Goal: Task Accomplishment & Management: Manage account settings

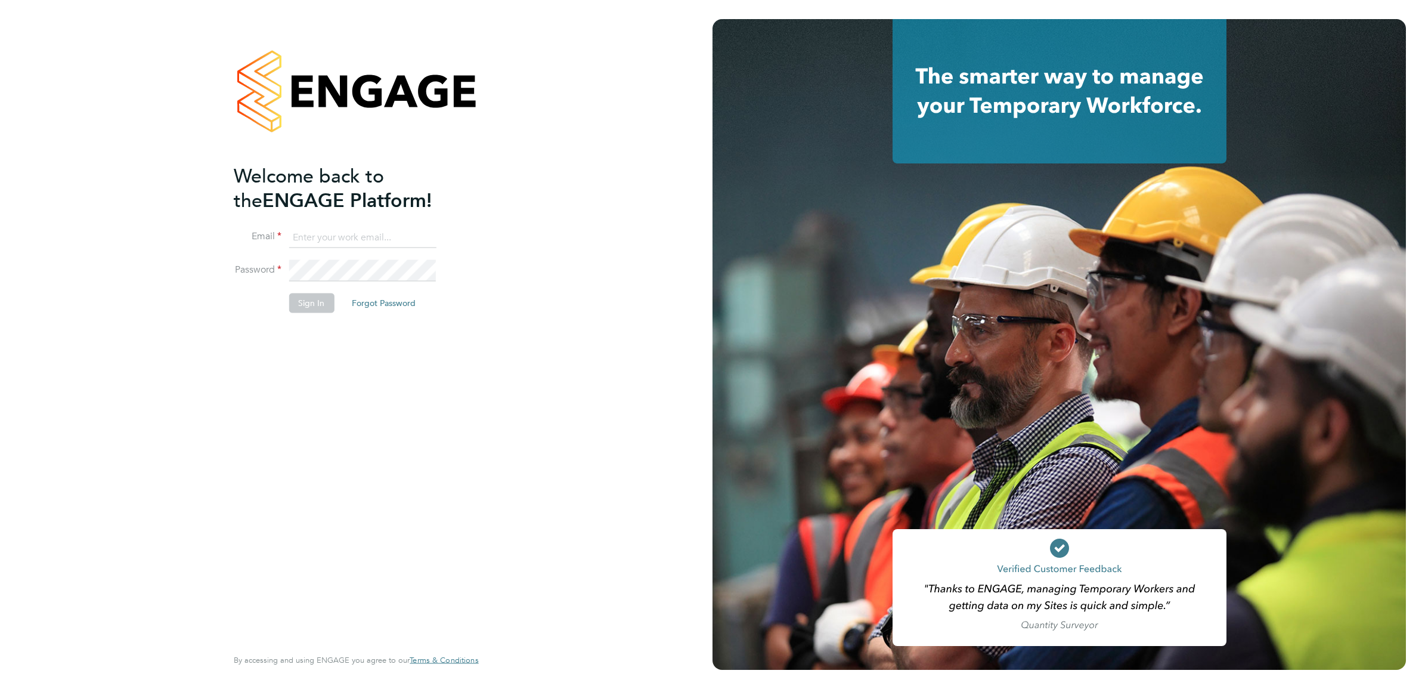
type input "joe.nelson@vistry.co.uk"
click at [298, 300] on button "Sign In" at bounding box center [311, 302] width 45 height 19
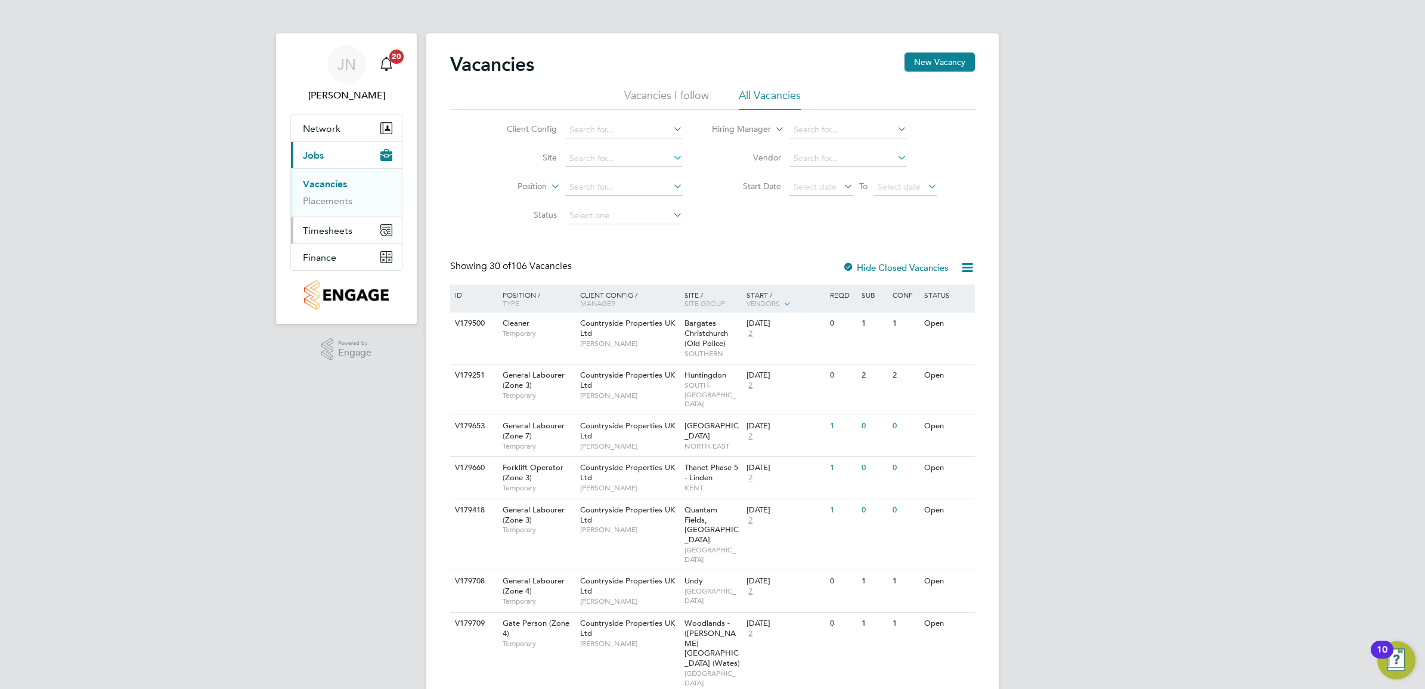
click at [315, 234] on span "Timesheets" at bounding box center [327, 230] width 49 height 11
click at [335, 207] on link "Timesheets" at bounding box center [327, 210] width 49 height 11
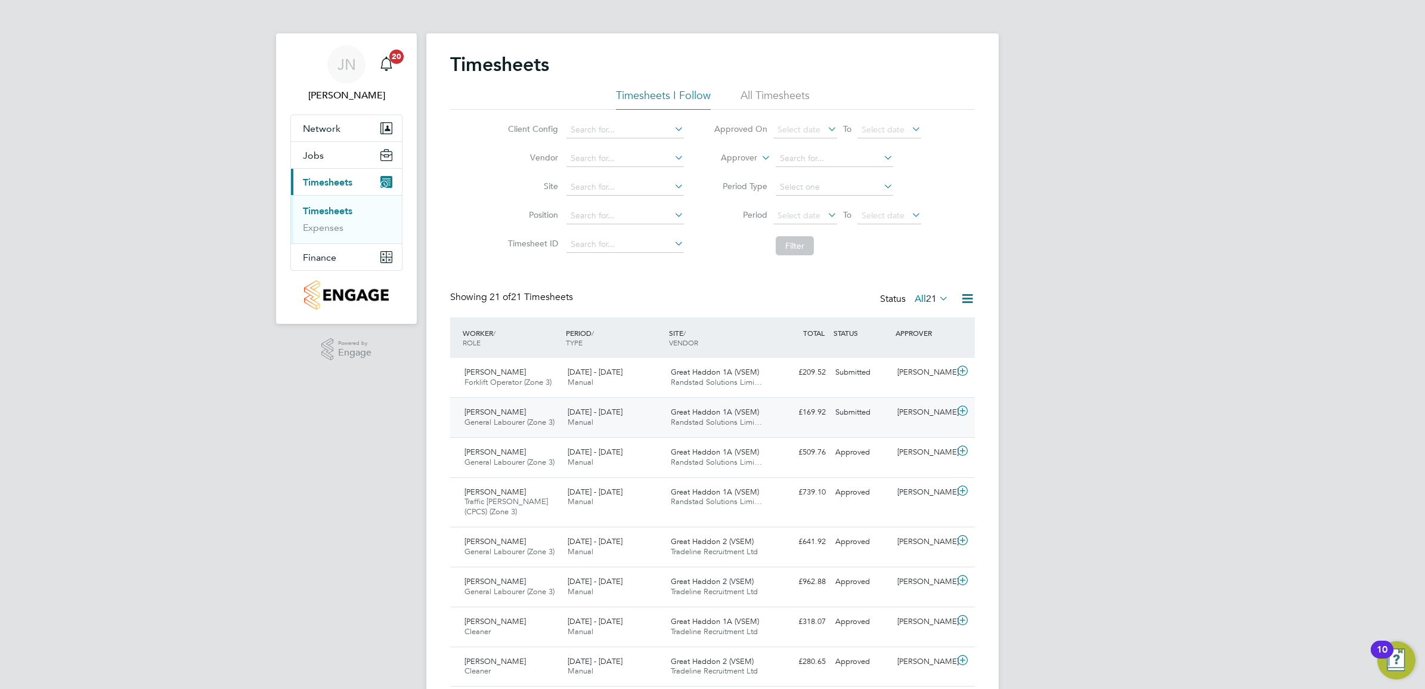
click at [604, 422] on div "25 - 31 Aug 2025 Manual" at bounding box center [614, 418] width 103 height 30
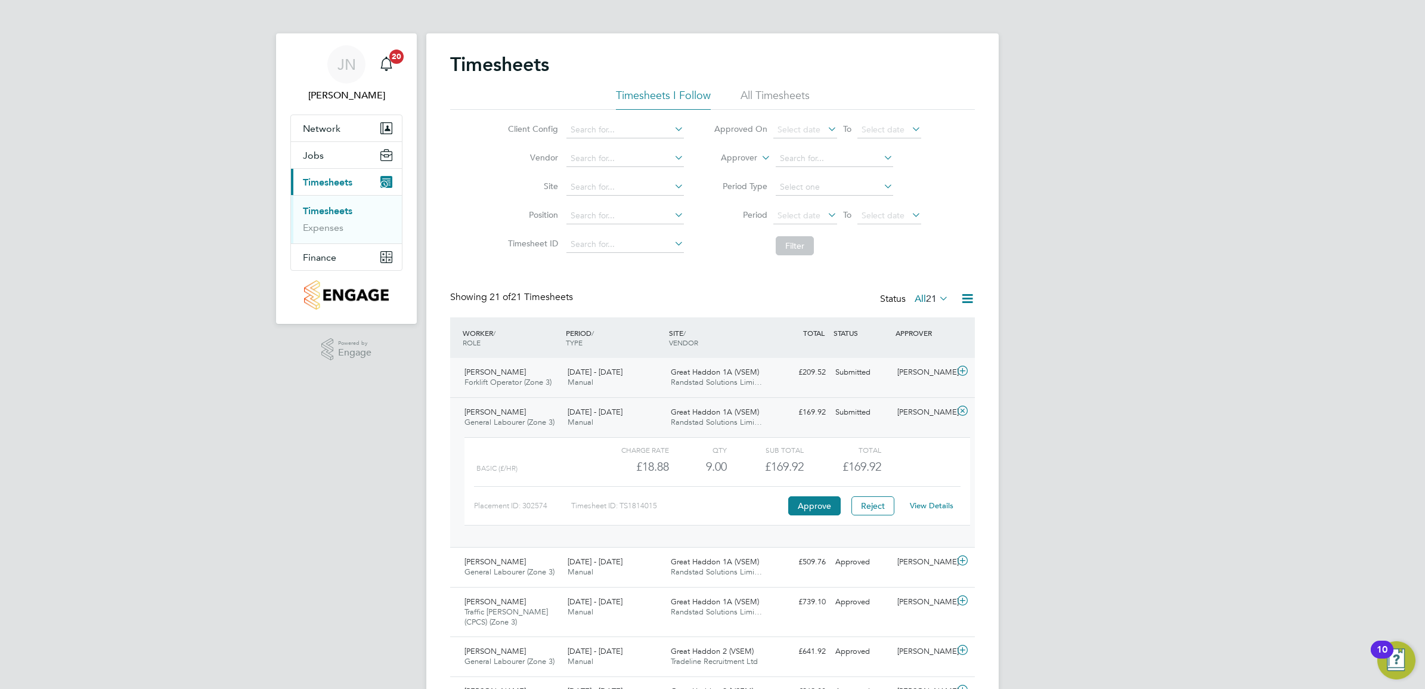
click at [734, 383] on span "Randstad Solutions Limi…" at bounding box center [716, 382] width 91 height 10
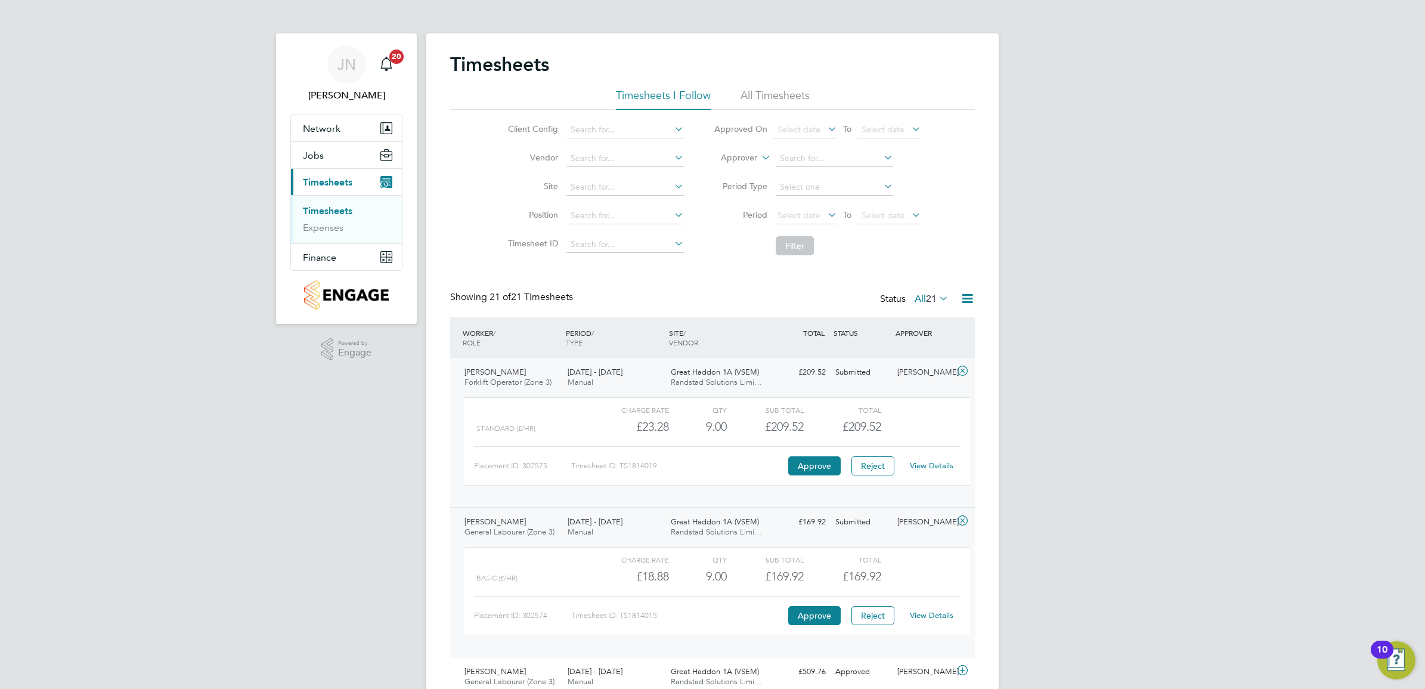
click at [698, 530] on span "Randstad Solutions Limi…" at bounding box center [716, 532] width 91 height 10
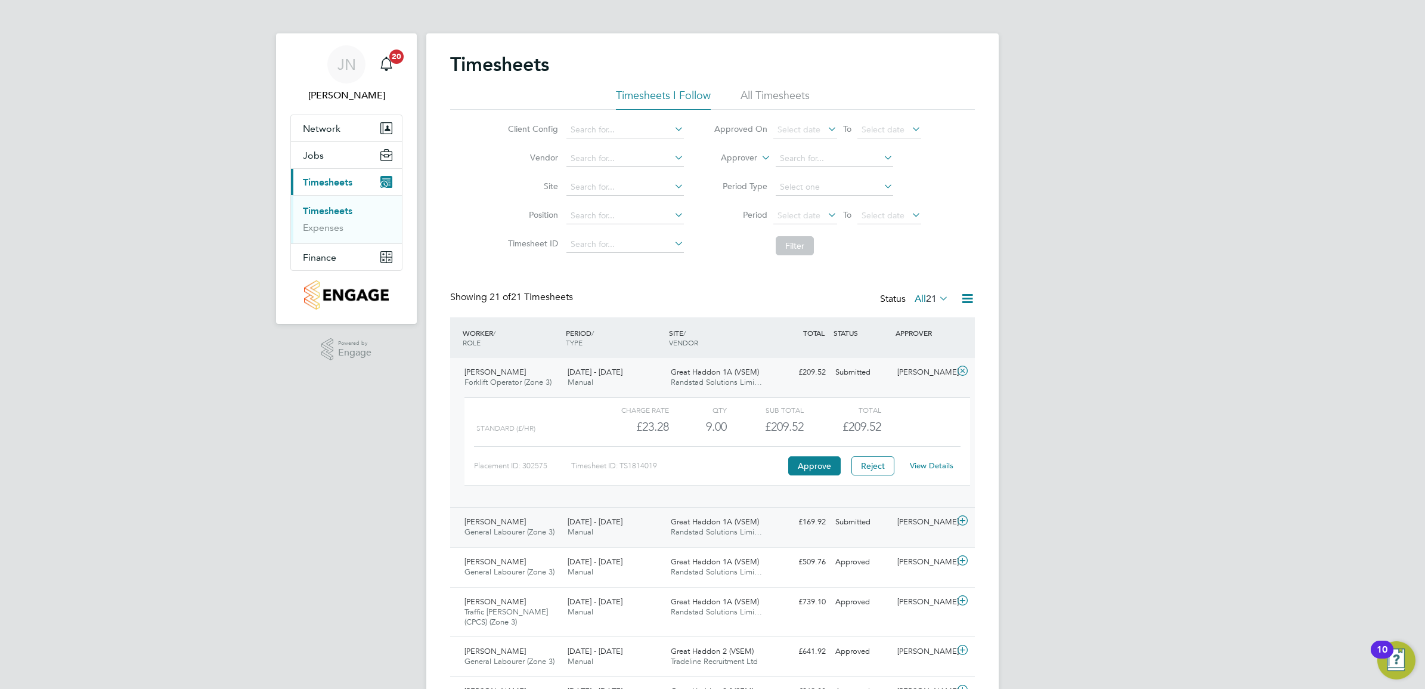
click at [698, 530] on span "Randstad Solutions Limi…" at bounding box center [716, 532] width 91 height 10
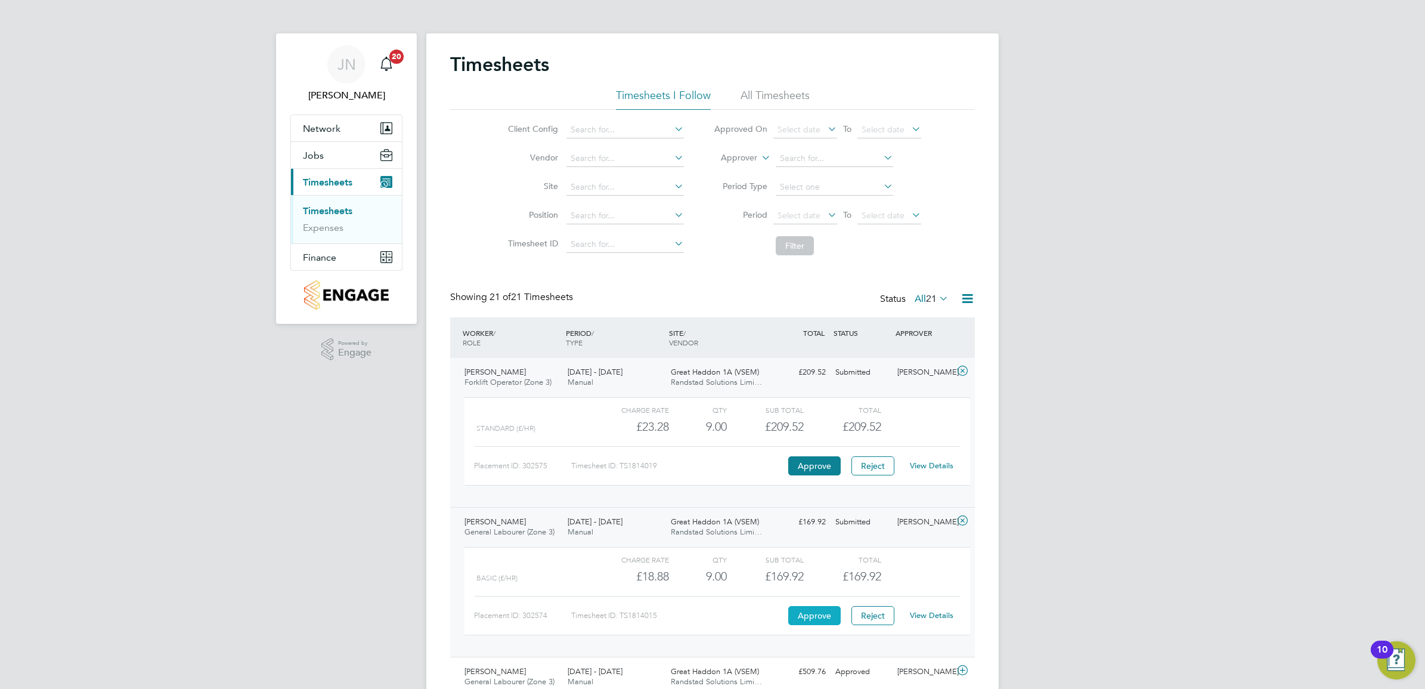
click at [803, 612] on button "Approve" at bounding box center [814, 615] width 52 height 19
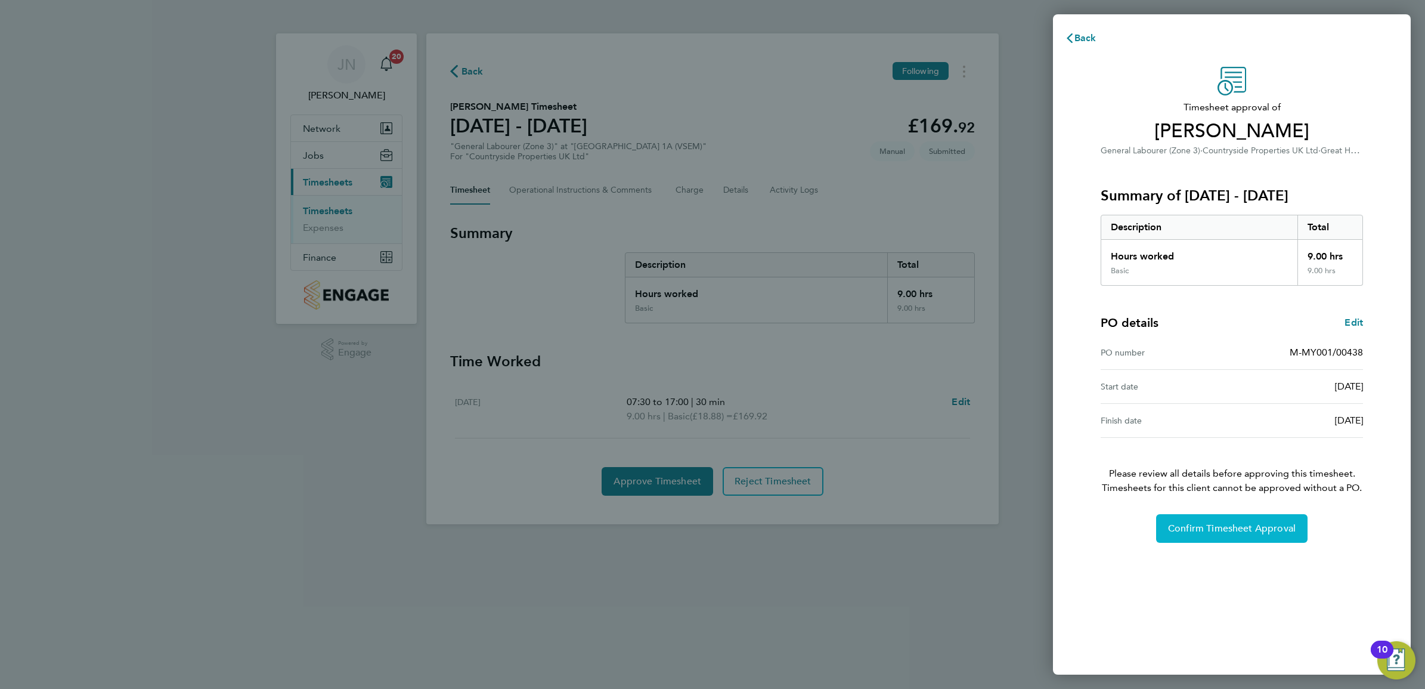
click at [1273, 534] on span "Confirm Timesheet Approval" at bounding box center [1232, 528] width 128 height 12
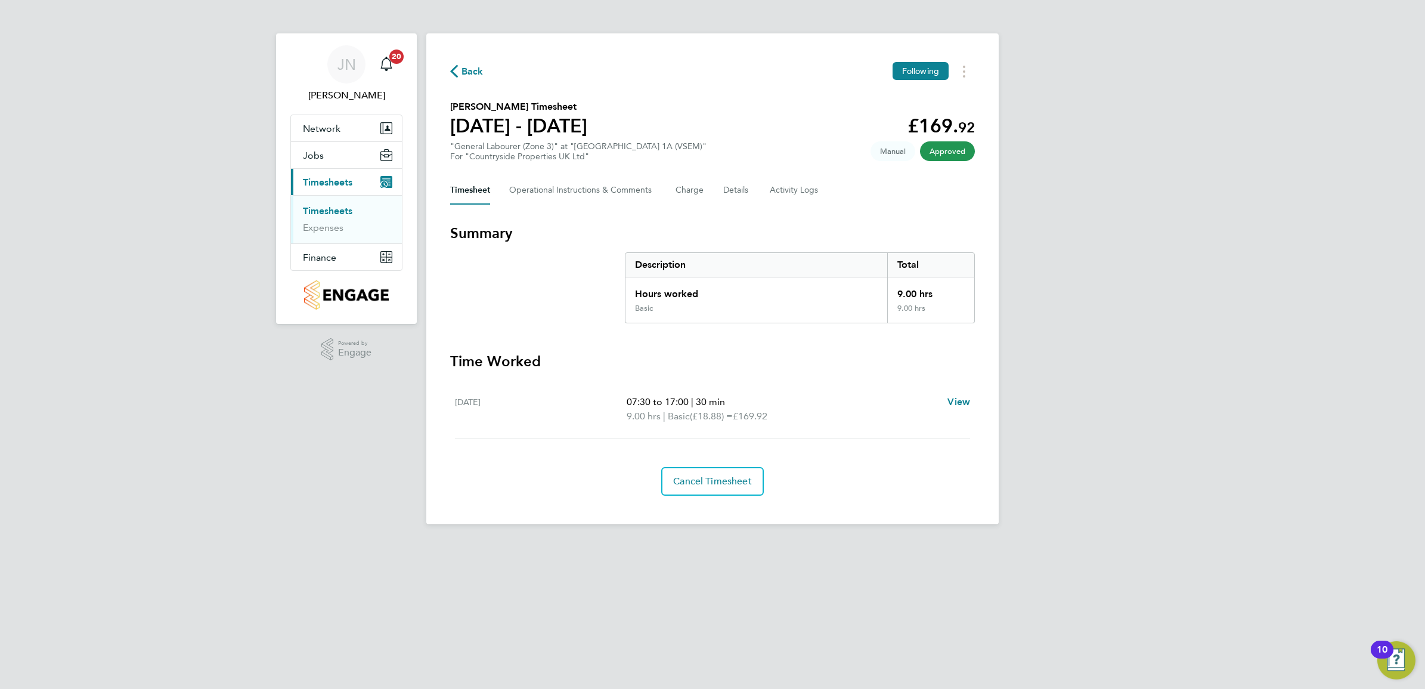
click at [341, 214] on link "Timesheets" at bounding box center [327, 210] width 49 height 11
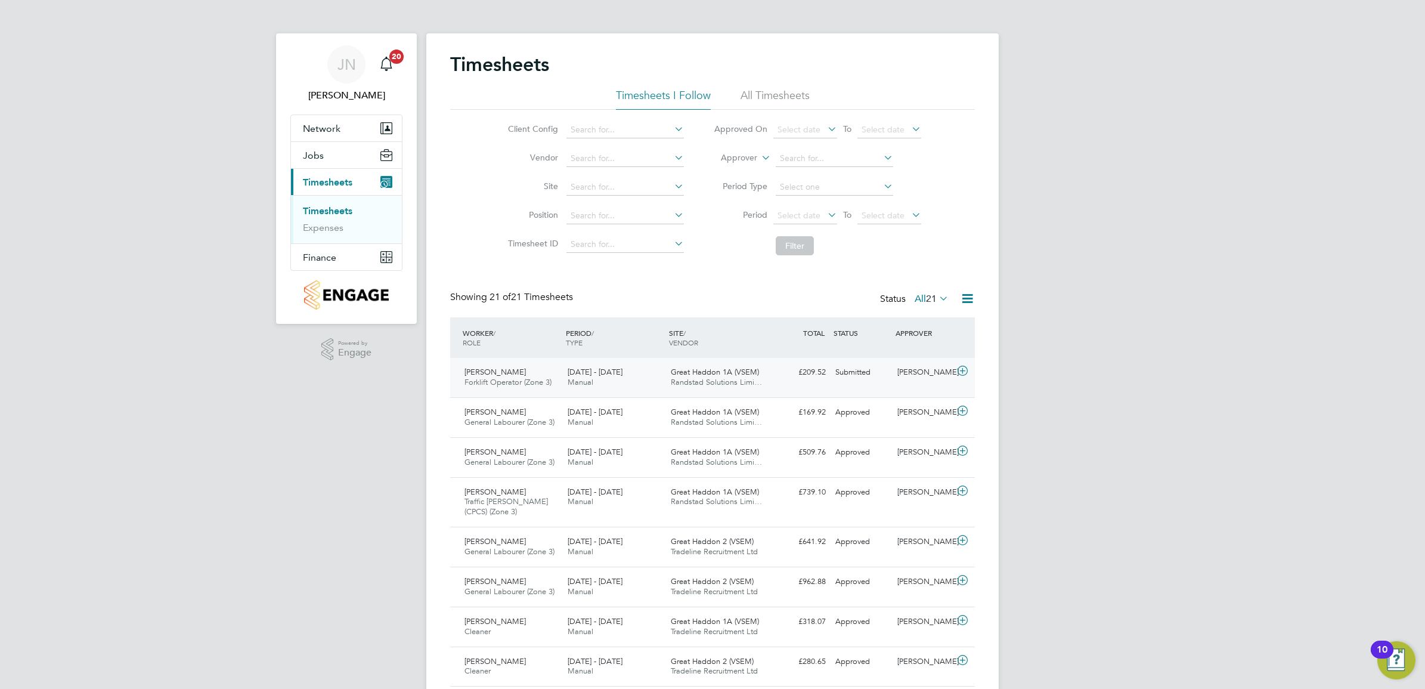
click at [623, 376] on span "[DATE] - [DATE]" at bounding box center [595, 372] width 55 height 10
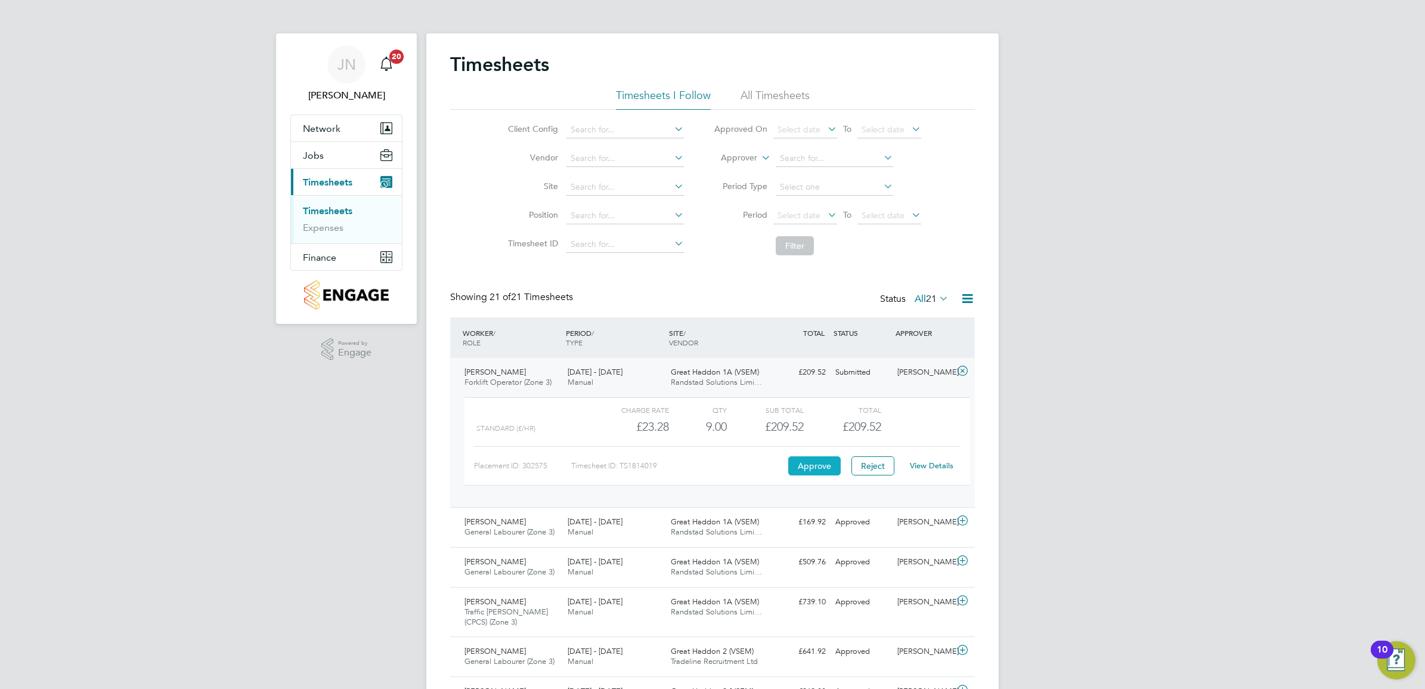
click at [816, 456] on button "Approve" at bounding box center [814, 465] width 52 height 19
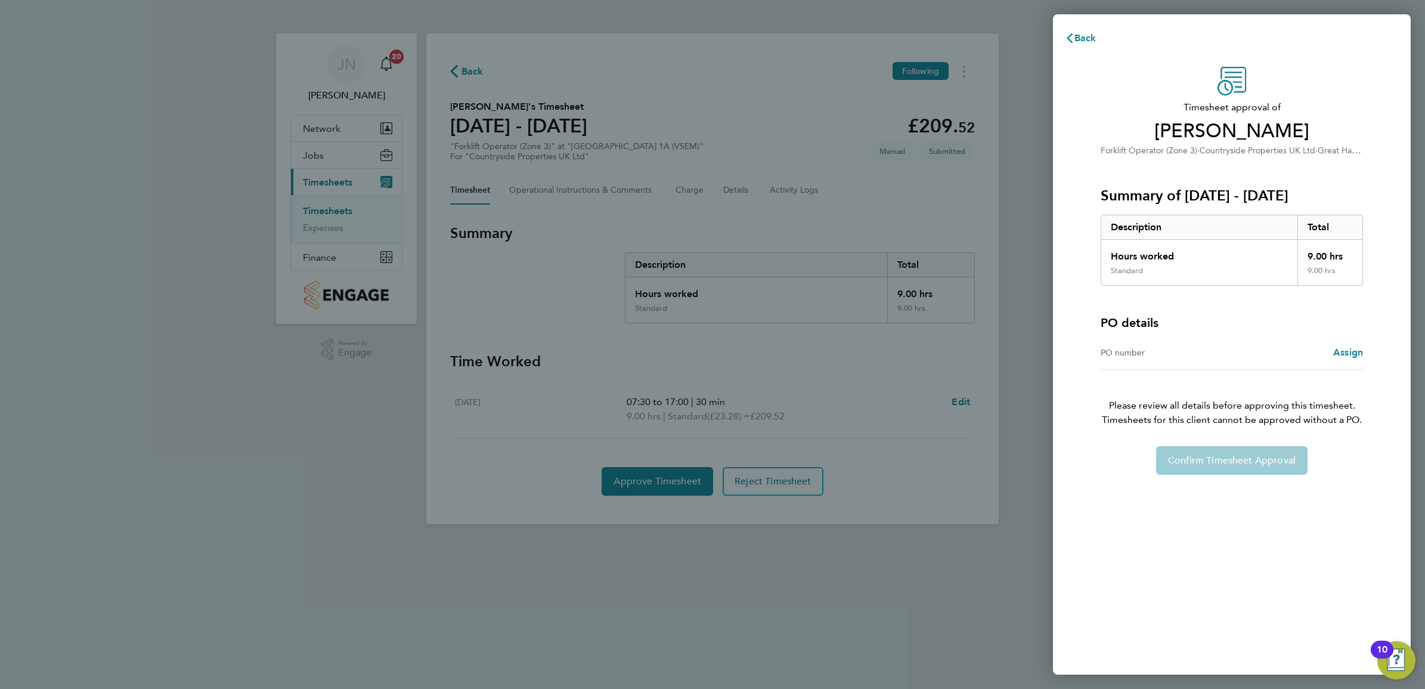
click at [1162, 349] on div "PO number" at bounding box center [1166, 352] width 131 height 14
click at [729, 191] on div "Back Timesheet approval of [PERSON_NAME] Forklift Operator (Zone 3) · Countrysi…" at bounding box center [712, 344] width 1425 height 689
click at [1078, 39] on span "Back" at bounding box center [1086, 37] width 22 height 11
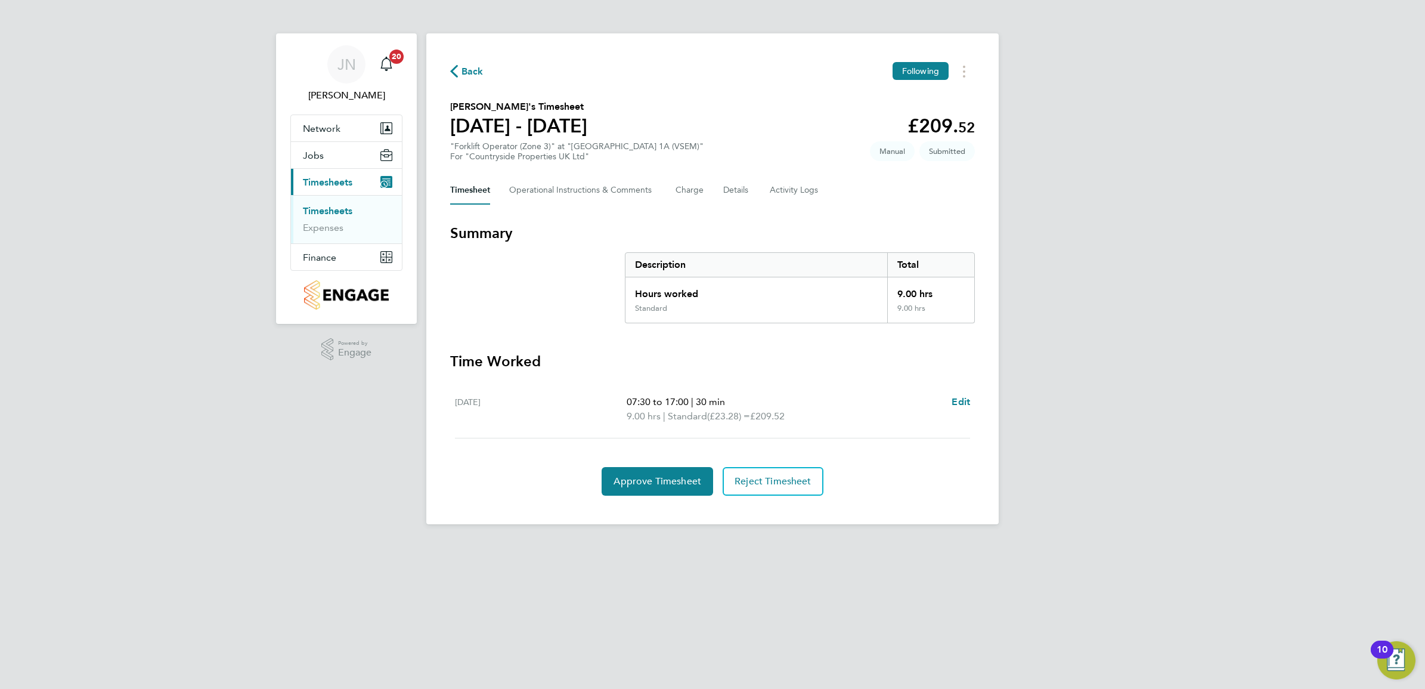
click at [317, 182] on span "Timesheets" at bounding box center [327, 182] width 49 height 11
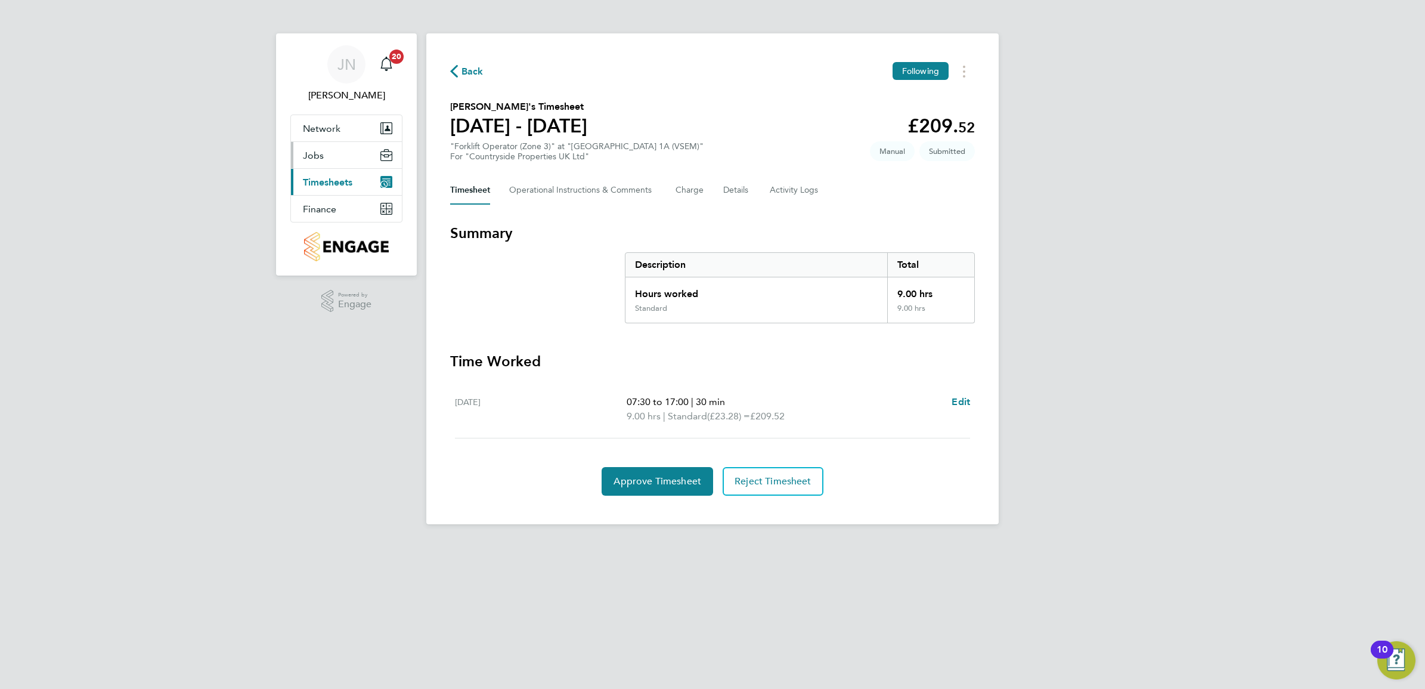
click at [311, 145] on button "Jobs" at bounding box center [346, 155] width 111 height 26
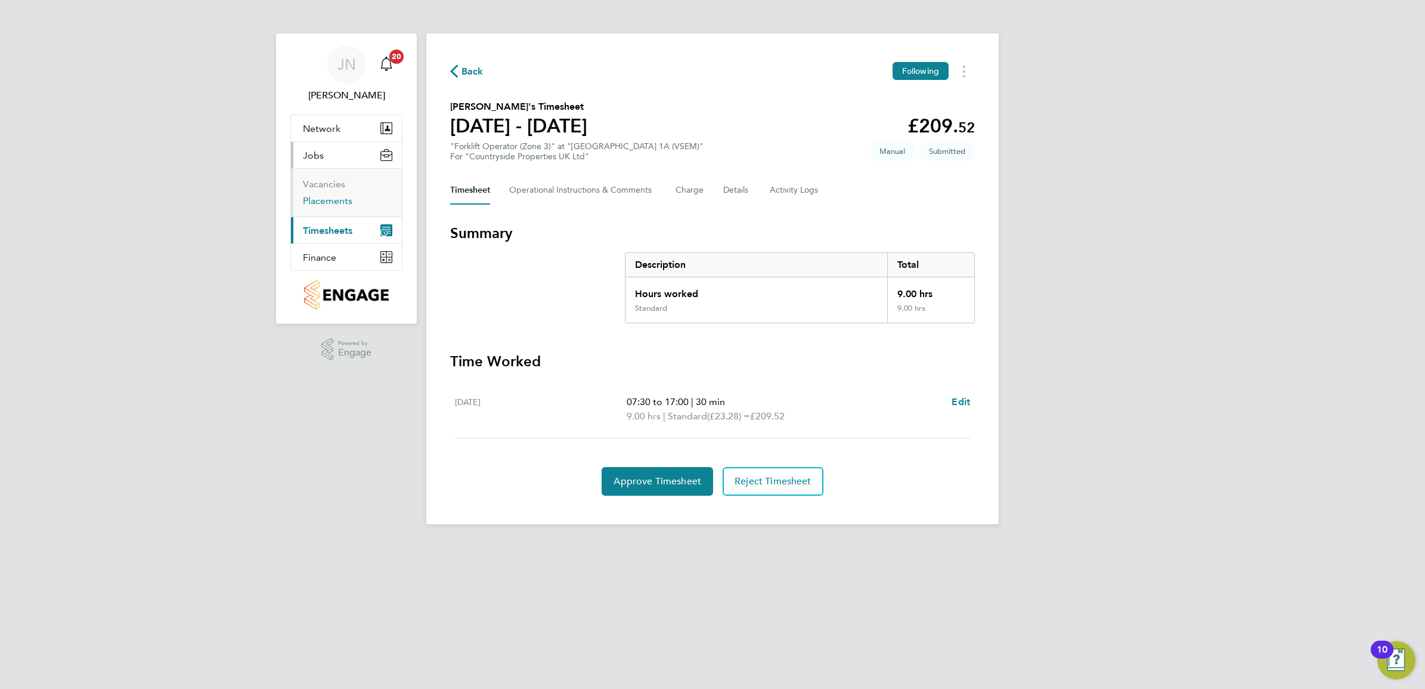
click at [321, 199] on link "Placements" at bounding box center [327, 200] width 49 height 11
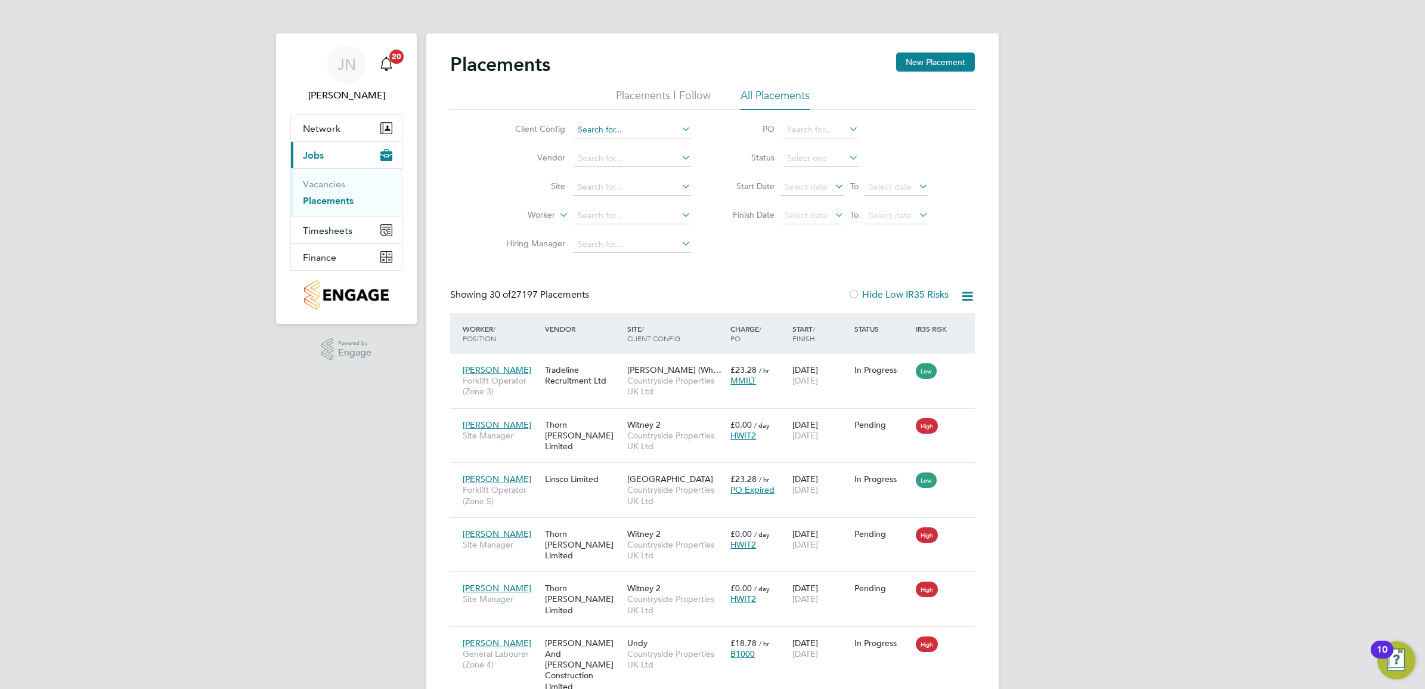
click at [581, 129] on input at bounding box center [632, 130] width 117 height 17
click at [684, 270] on li "Countryside Properties UK Ltd" at bounding box center [725, 276] width 305 height 16
type input "Countryside Properties UK Ltd"
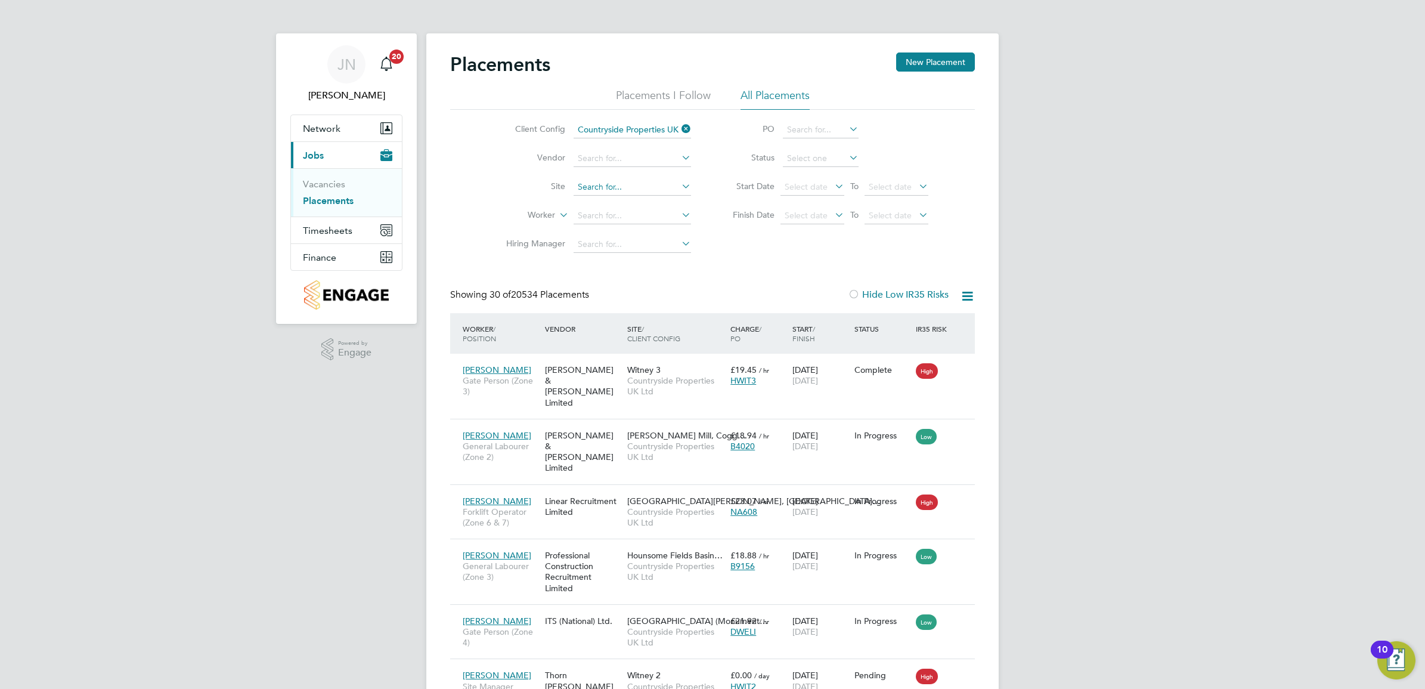
click at [592, 182] on input at bounding box center [632, 187] width 117 height 17
click at [657, 222] on li "Great Ha ddon 1A (VSEM)" at bounding box center [632, 219] width 119 height 16
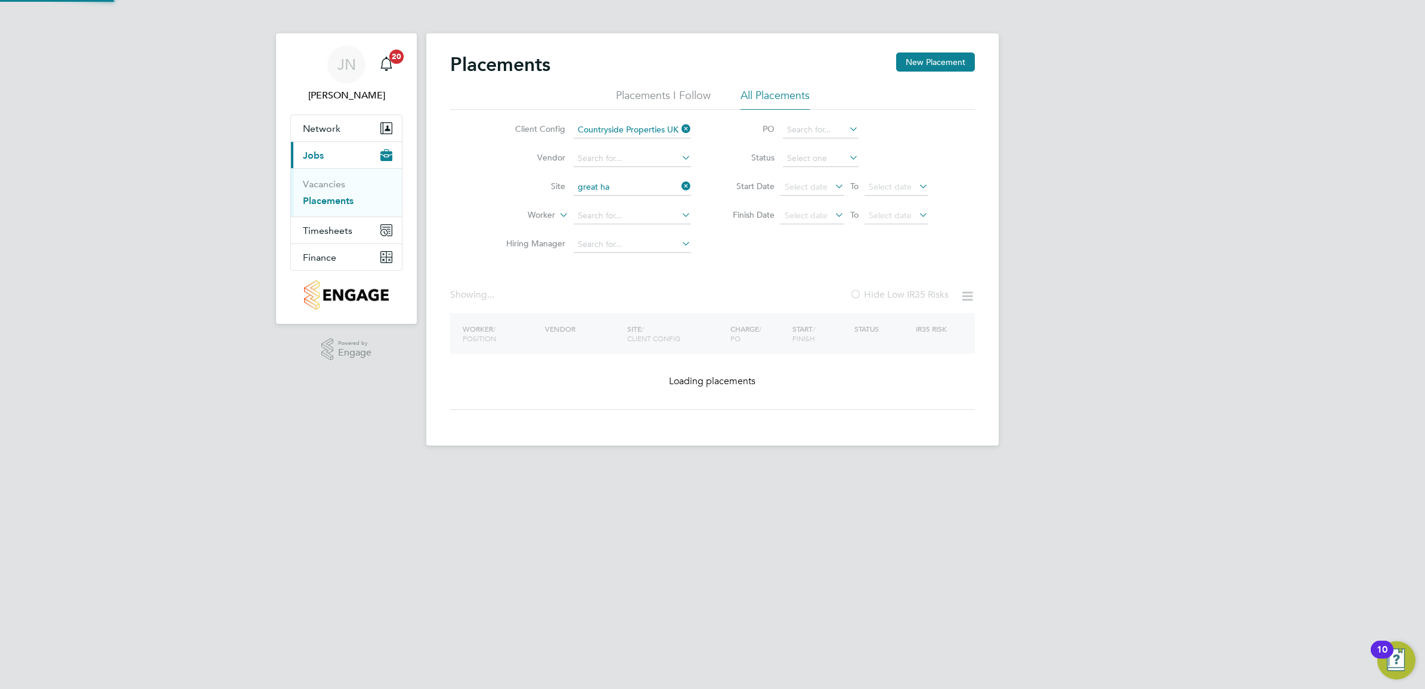
type input "Great Haddon 1A (VSEM)"
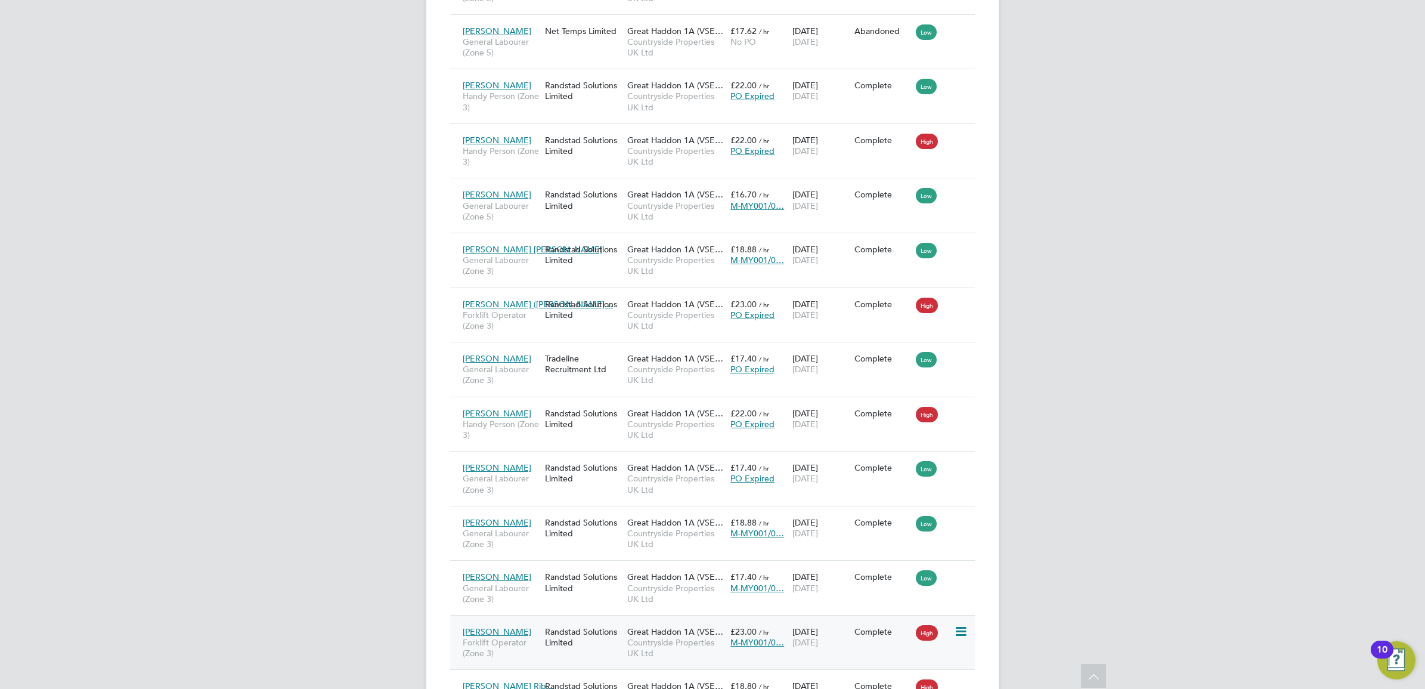
click at [764, 642] on span "M-MY001/0…" at bounding box center [758, 642] width 54 height 11
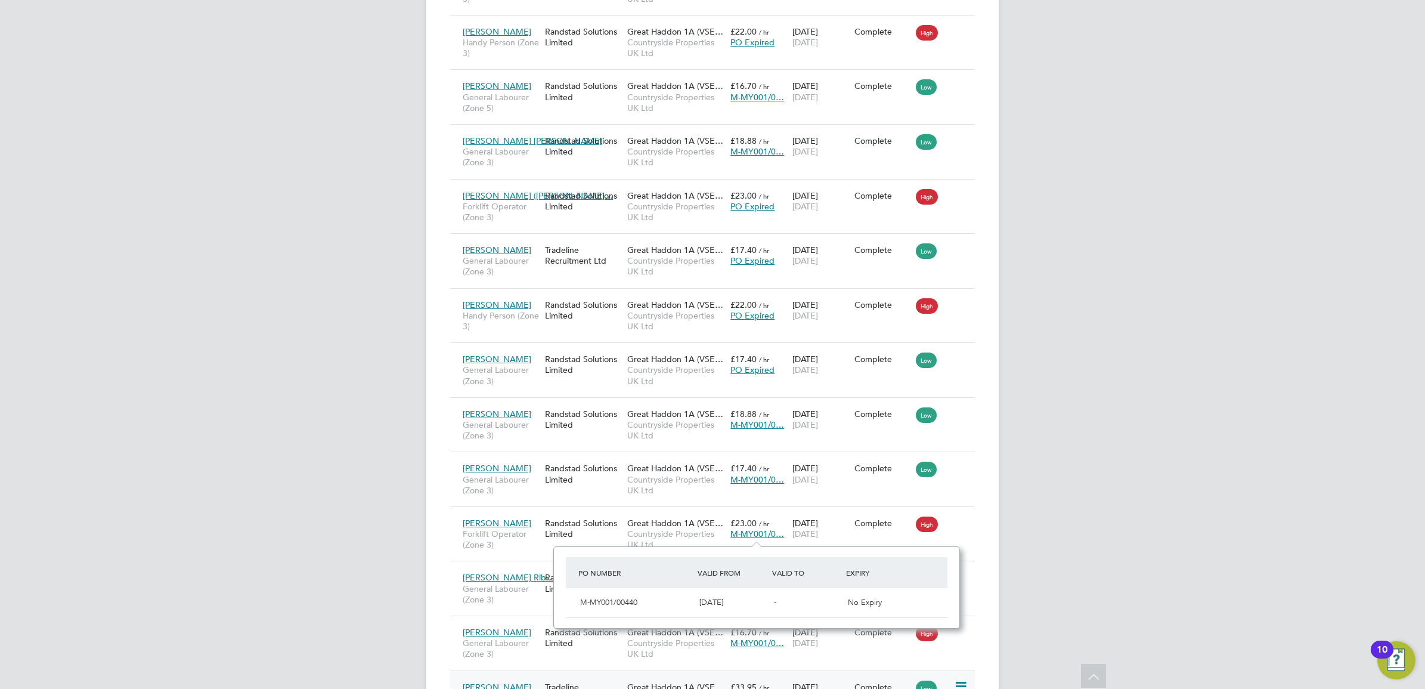
scroll to position [726, 0]
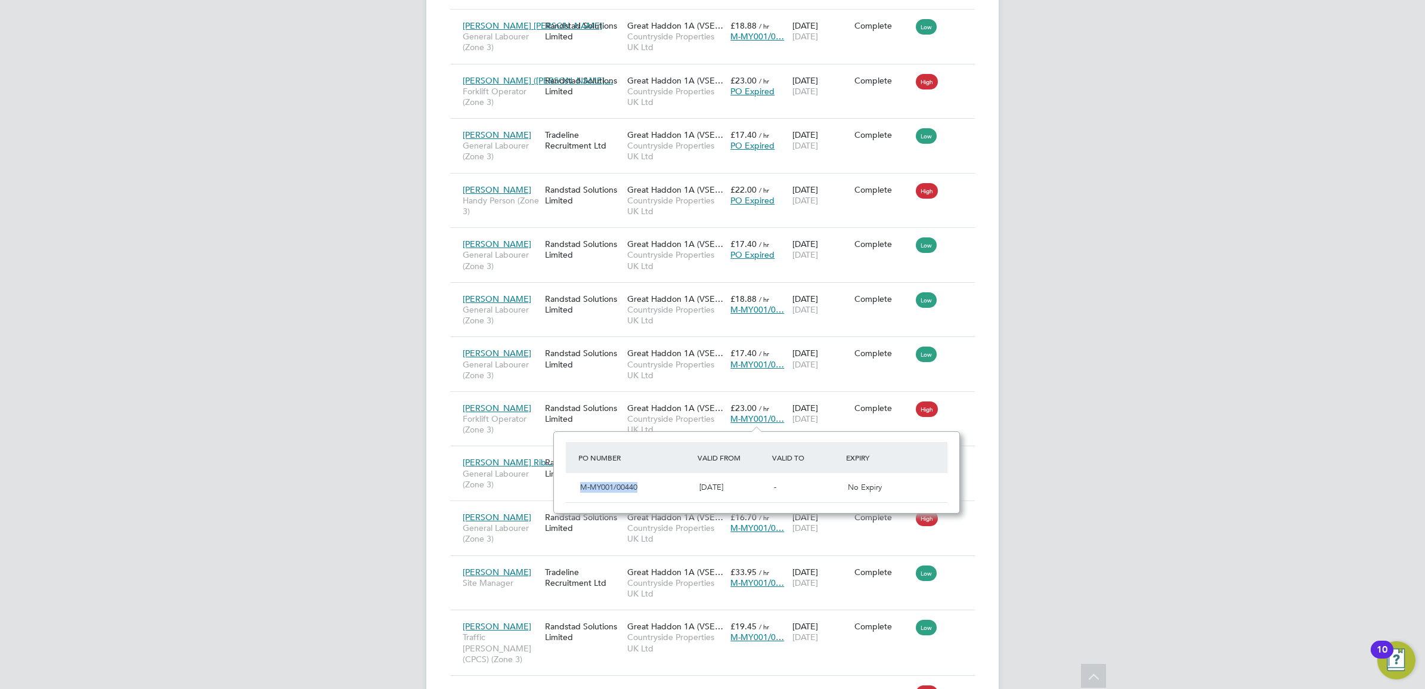
drag, startPoint x: 640, startPoint y: 484, endPoint x: 579, endPoint y: 493, distance: 61.5
click at [579, 493] on div "M-MY001/00440" at bounding box center [635, 488] width 119 height 20
copy span "M-MY001/00440"
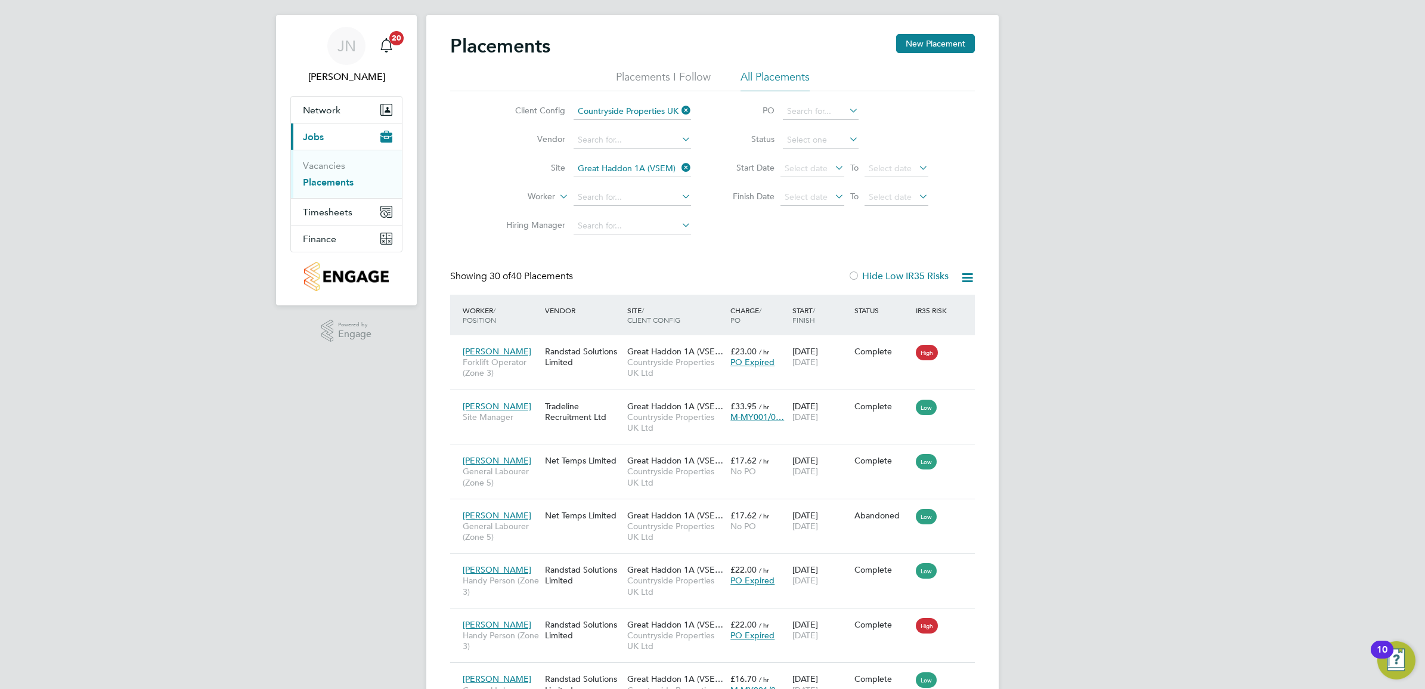
scroll to position [0, 0]
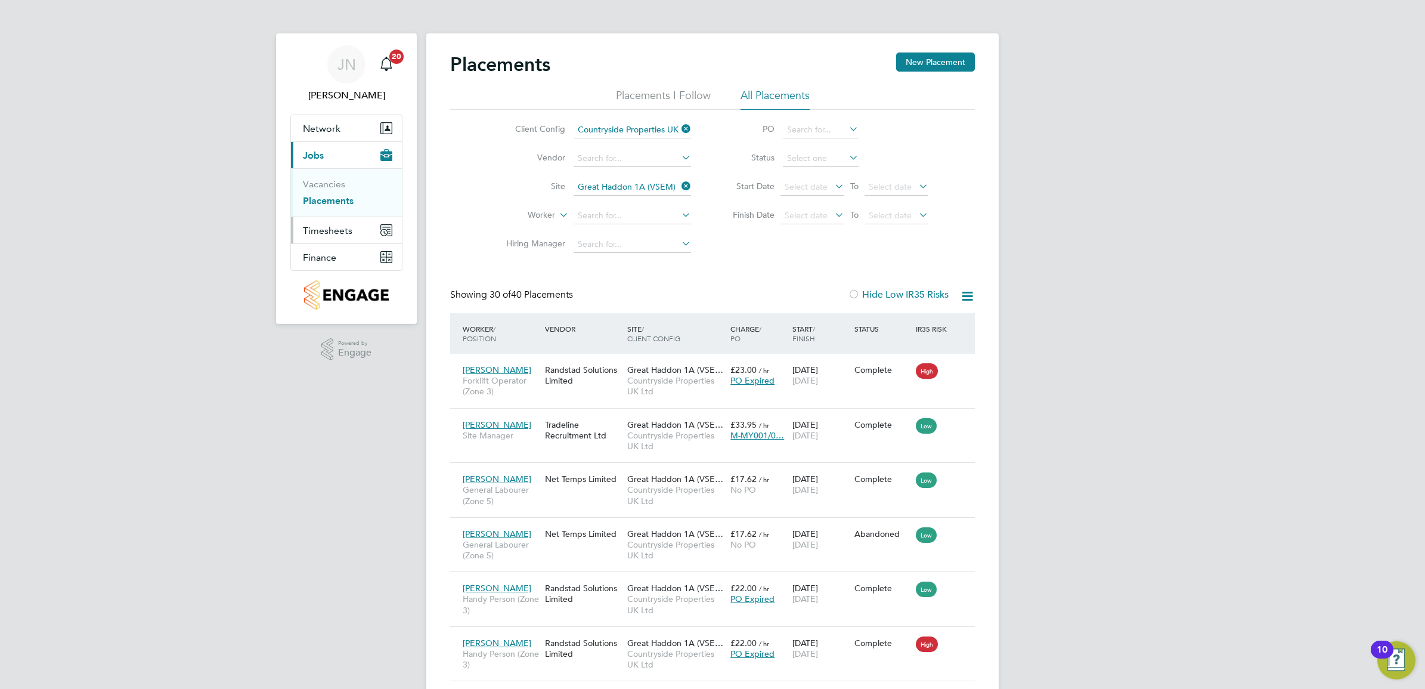
click at [328, 231] on span "Timesheets" at bounding box center [327, 230] width 49 height 11
click at [327, 206] on link "Timesheets" at bounding box center [327, 210] width 49 height 11
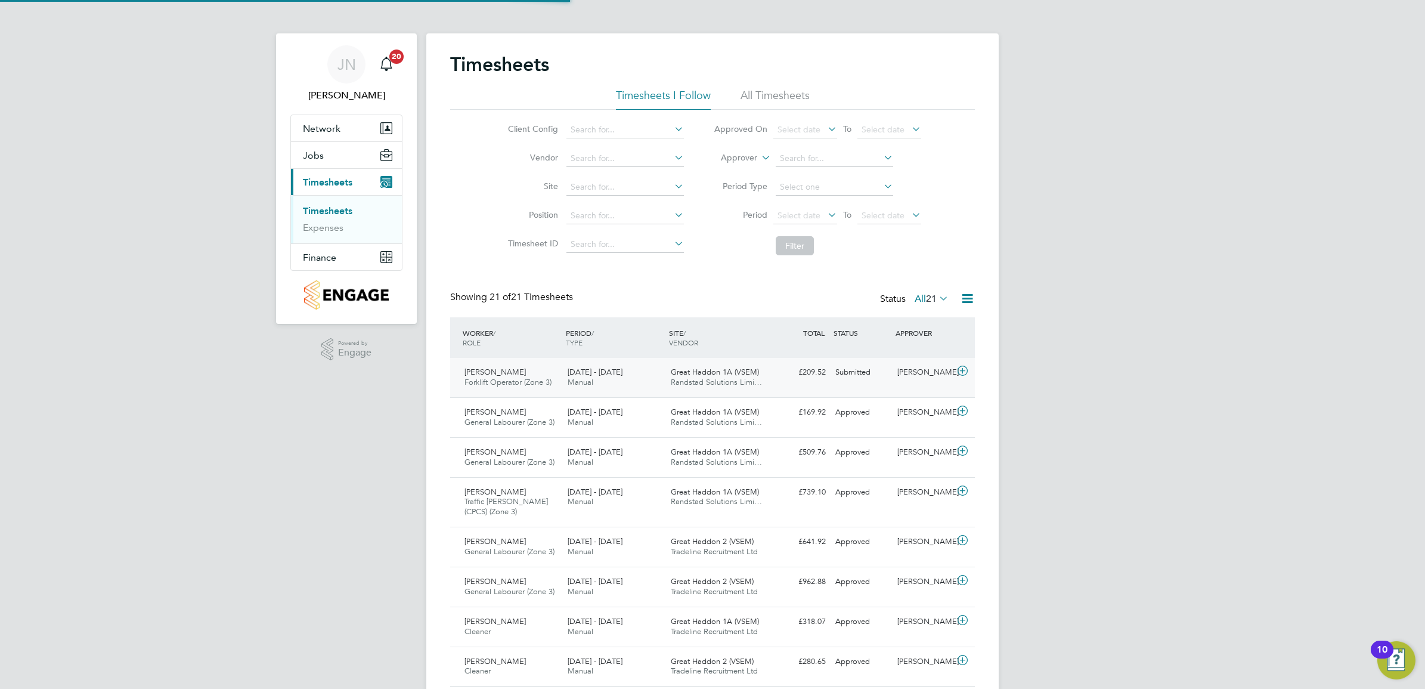
scroll to position [30, 103]
click at [487, 375] on span "[PERSON_NAME]" at bounding box center [495, 372] width 61 height 10
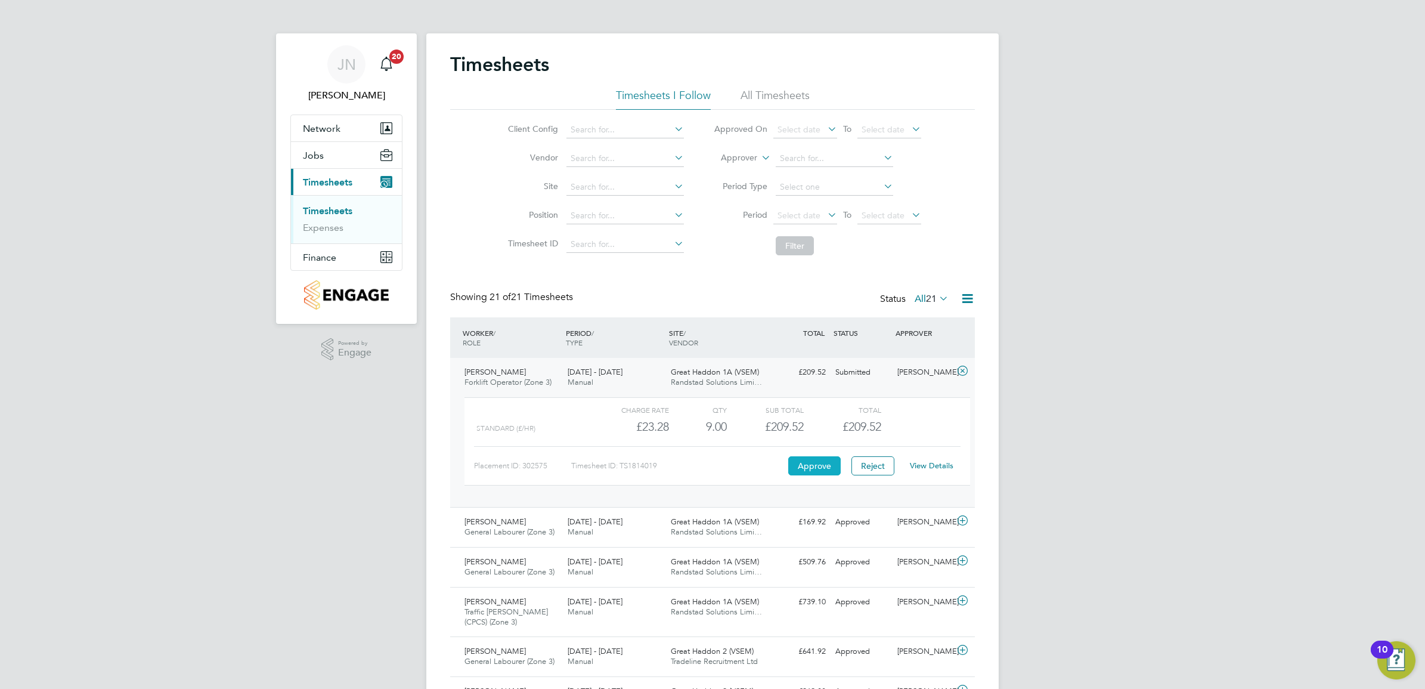
click at [812, 466] on button "Approve" at bounding box center [814, 465] width 52 height 19
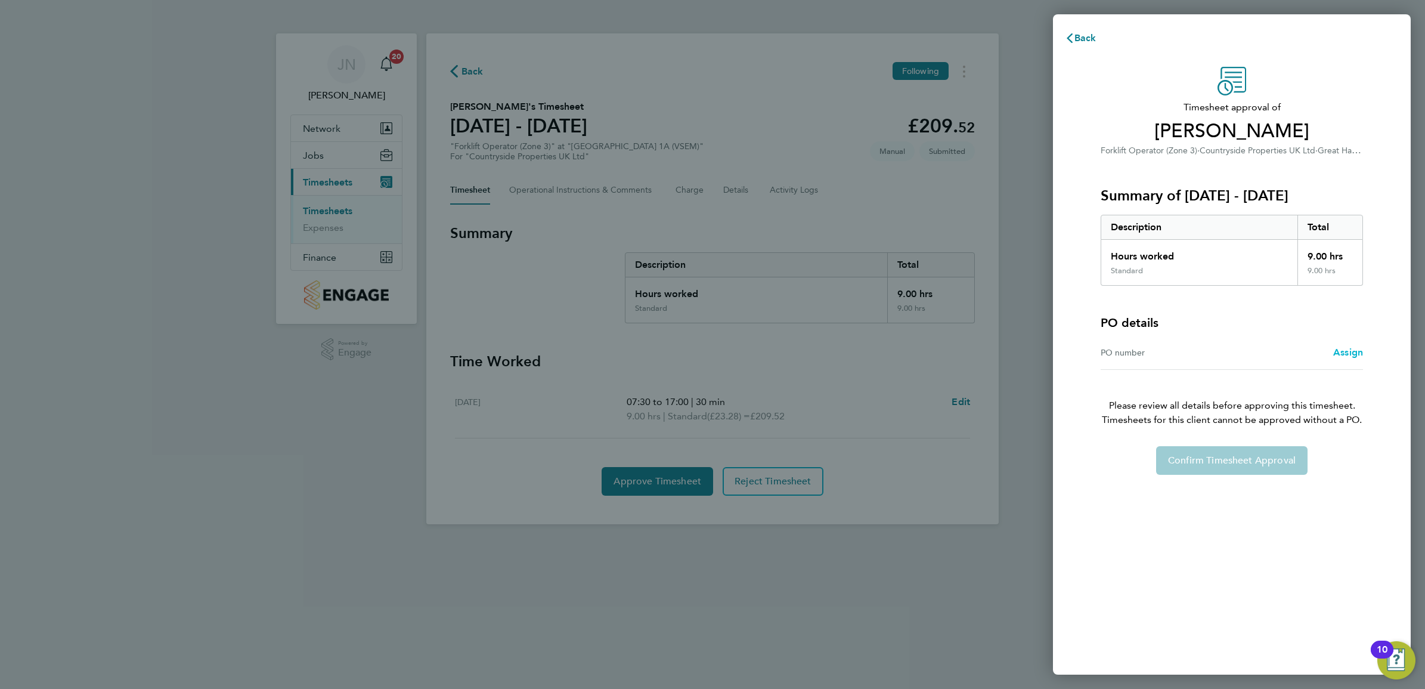
click at [1352, 352] on span "Assign" at bounding box center [1348, 351] width 30 height 11
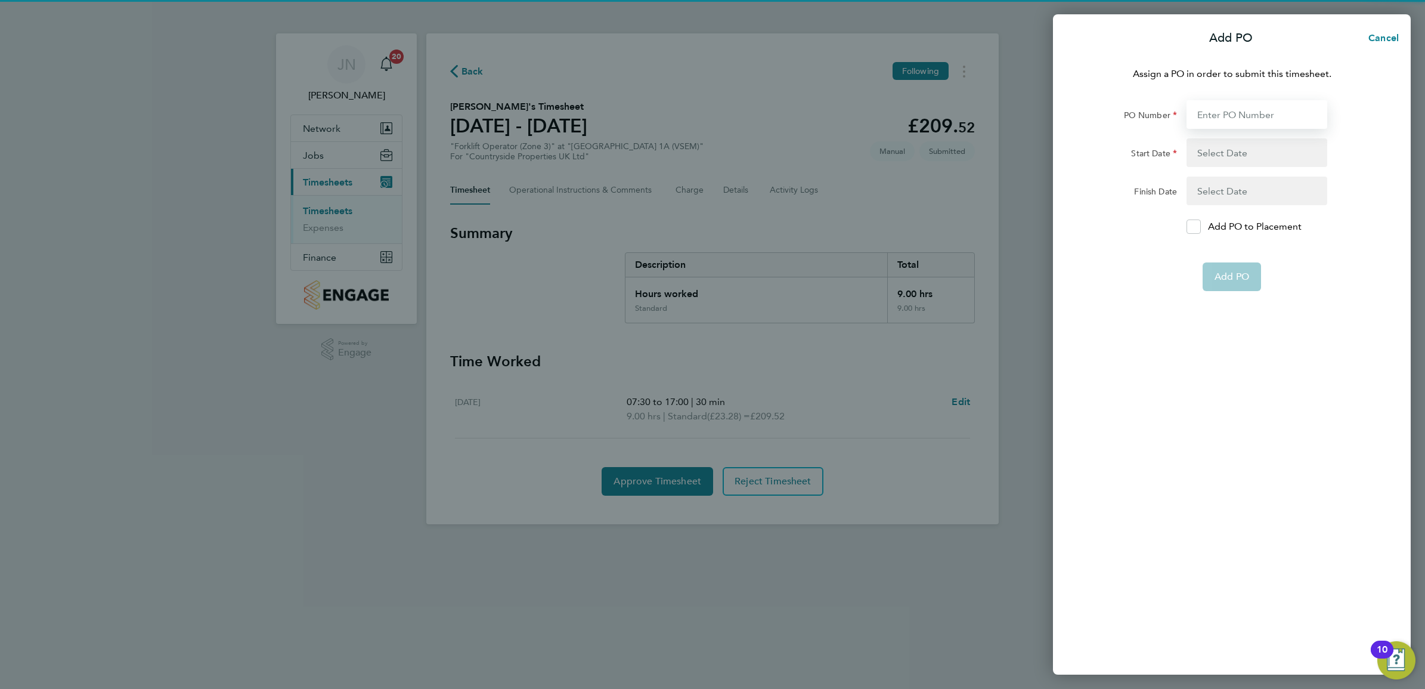
click at [1215, 120] on input "PO Number" at bounding box center [1257, 114] width 141 height 29
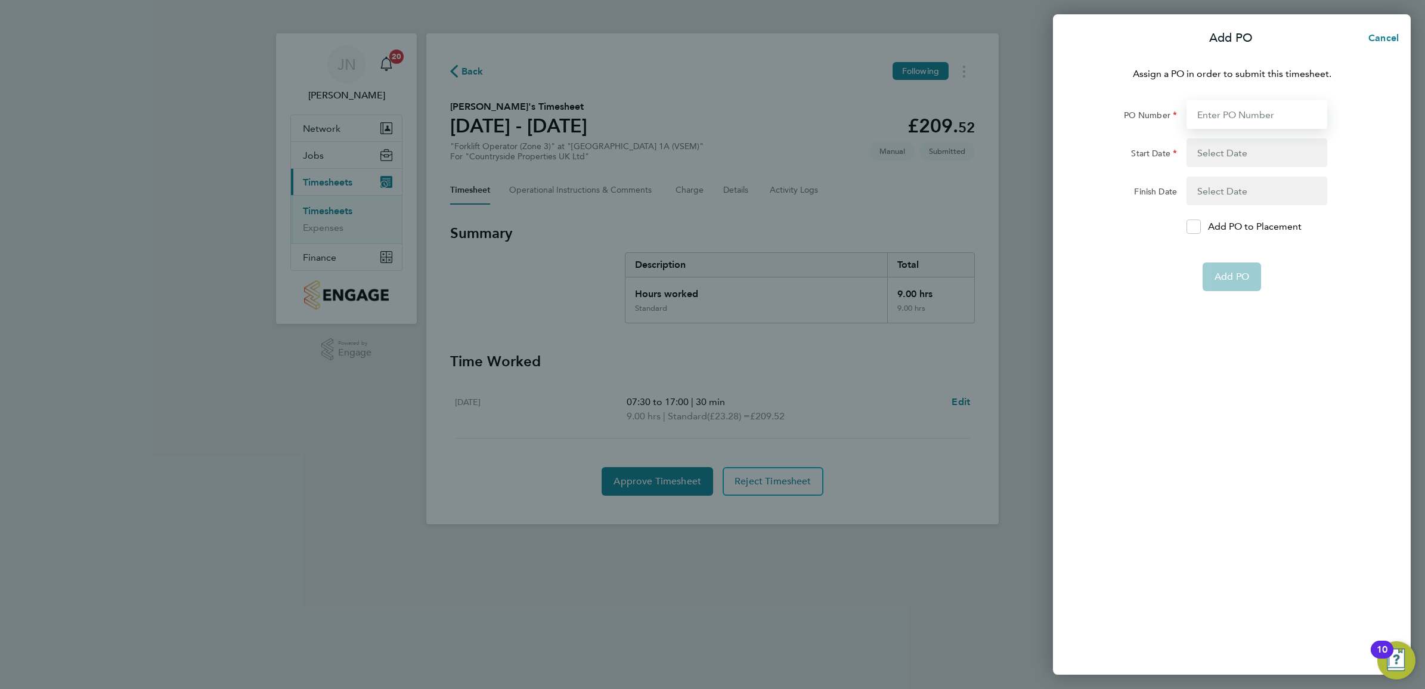
paste input "M-MY001/00440"
type input "M-MY001/00440"
type input "[DATE]"
type input "M-MY001/00440"
click at [1241, 193] on button "button" at bounding box center [1257, 191] width 141 height 29
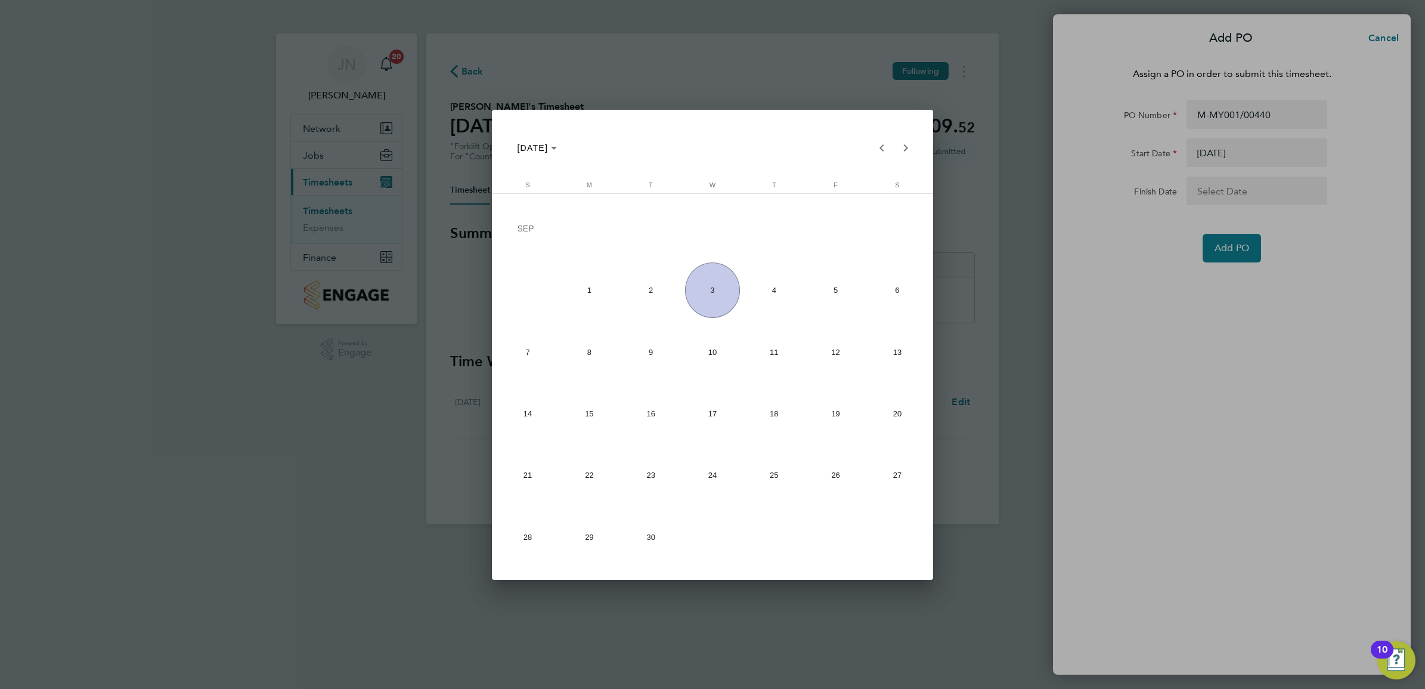
click at [1241, 193] on div at bounding box center [712, 344] width 1425 height 689
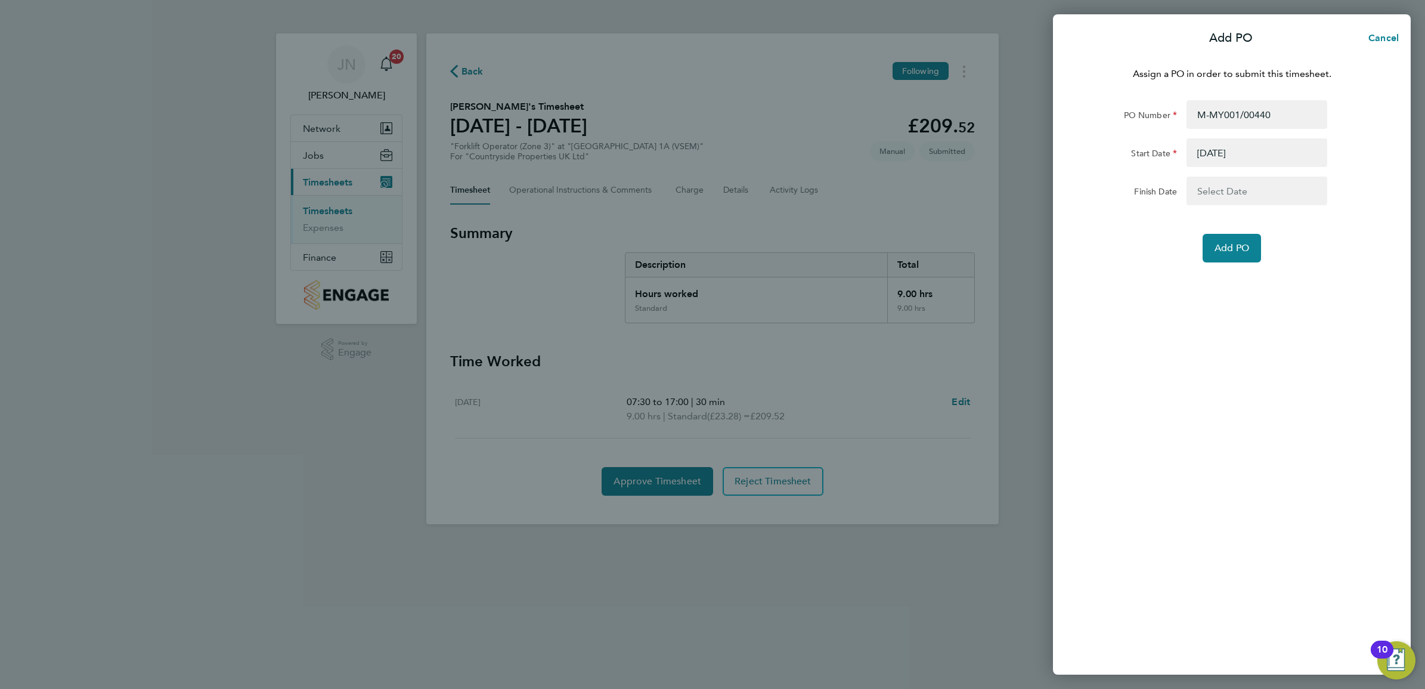
click at [1241, 193] on button "button" at bounding box center [1257, 191] width 141 height 29
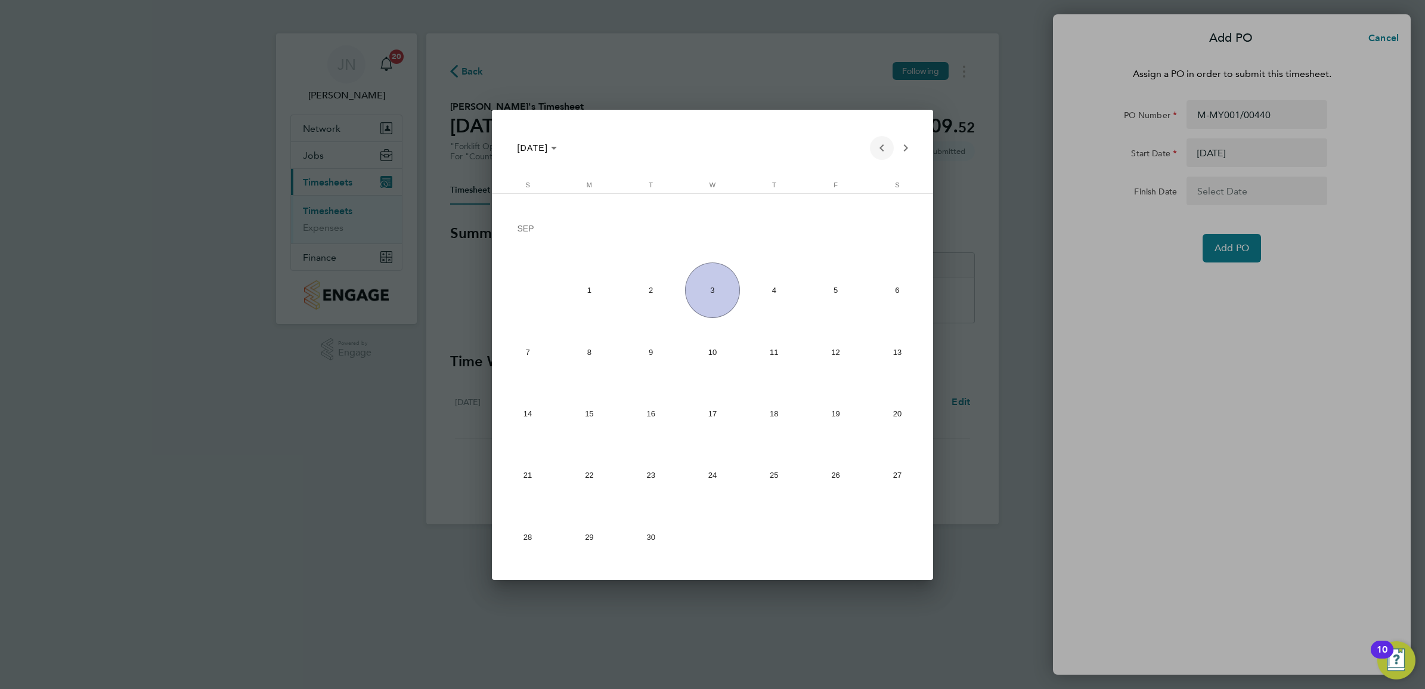
click at [884, 155] on span "Previous month" at bounding box center [882, 148] width 24 height 24
click at [847, 350] on span "15" at bounding box center [835, 354] width 55 height 55
type input "[DATE]"
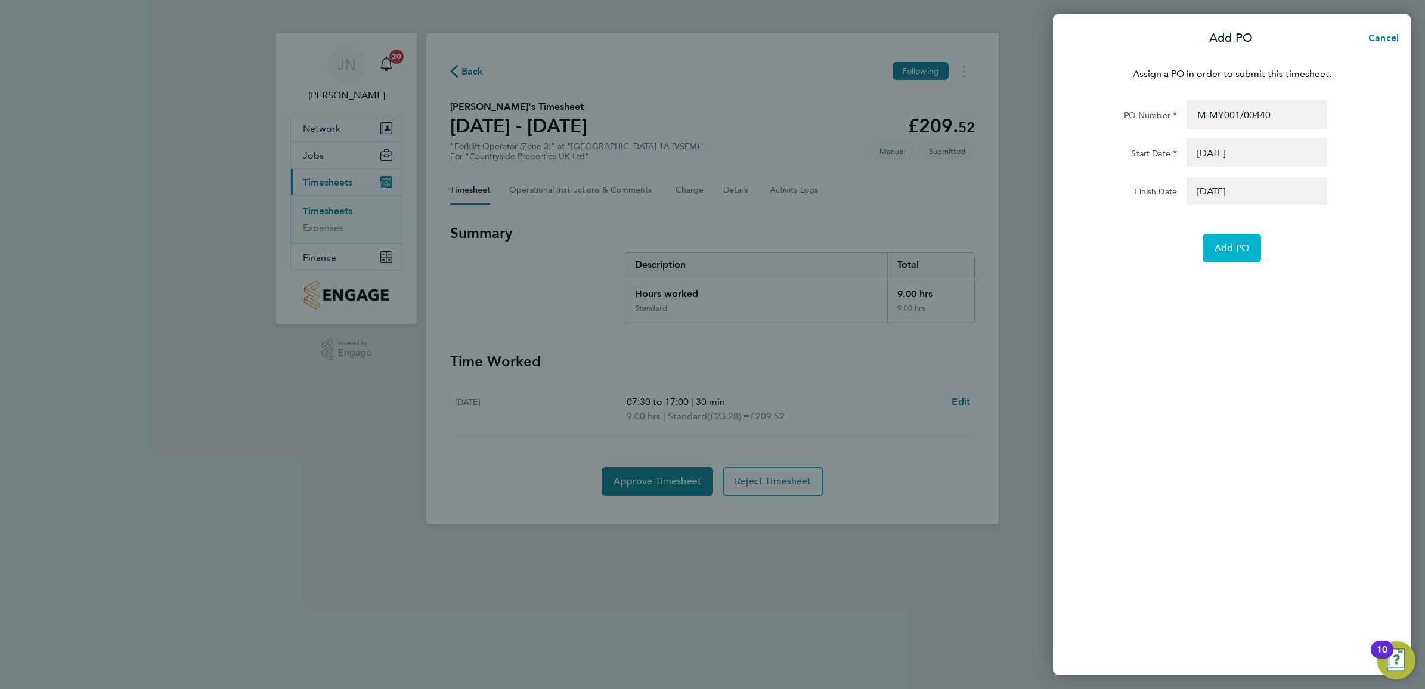
click at [1251, 247] on button "Add PO" at bounding box center [1232, 248] width 58 height 29
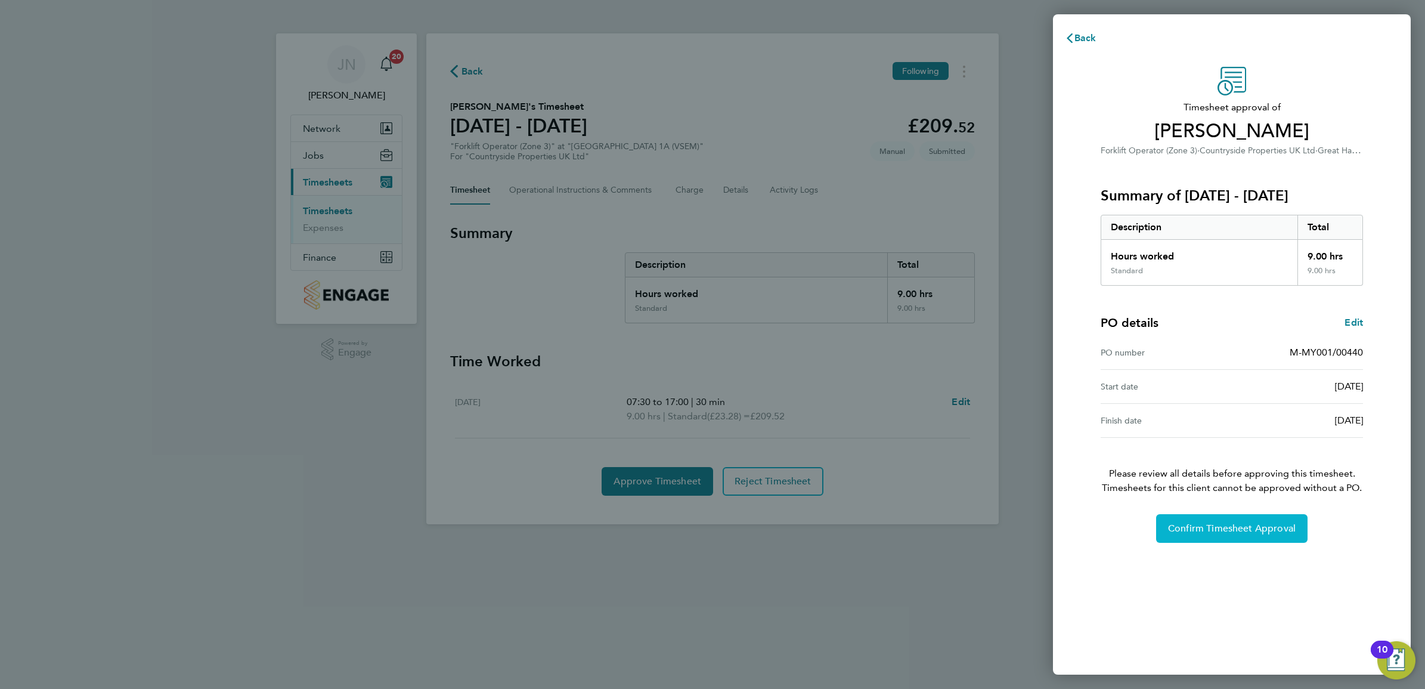
click at [1257, 532] on span "Confirm Timesheet Approval" at bounding box center [1232, 528] width 128 height 12
